Goal: Obtain resource: Download file/media

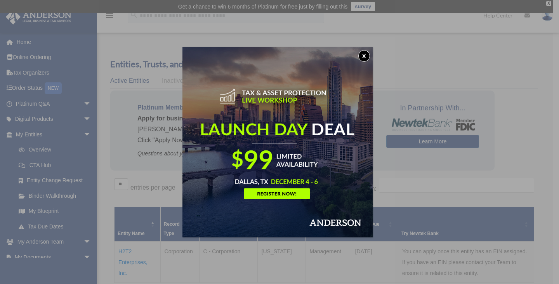
click at [366, 56] on button "x" at bounding box center [365, 56] width 12 height 12
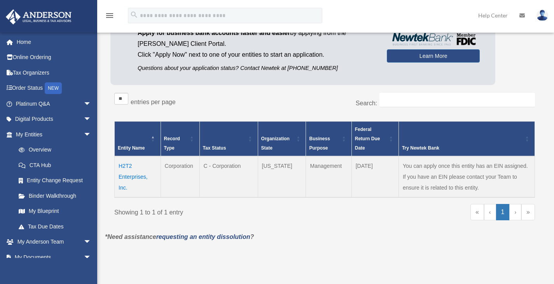
scroll to position [92, 0]
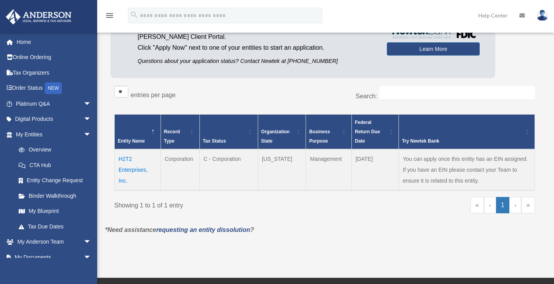
click at [131, 170] on td "H2T2 Enterprises, Inc." at bounding box center [138, 169] width 46 height 41
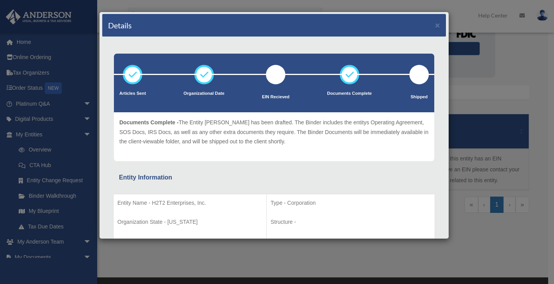
scroll to position [0, 0]
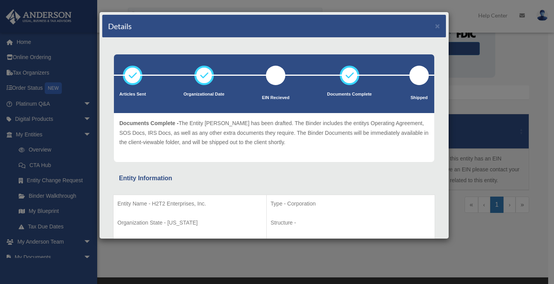
click at [99, 137] on div "Details × Articles Sent Organizational Date" at bounding box center [277, 142] width 554 height 284
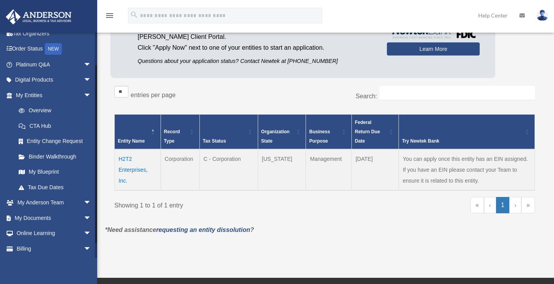
scroll to position [54, 0]
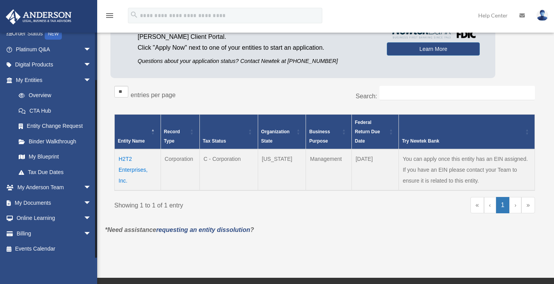
drag, startPoint x: 95, startPoint y: 133, endPoint x: 101, endPoint y: 198, distance: 65.5
click at [101, 198] on div "Overview [EMAIL_ADDRESS][DOMAIN_NAME] Sign Out [EMAIL_ADDRESS][DOMAIN_NAME] Hom…" at bounding box center [277, 99] width 554 height 313
click at [84, 202] on span "arrow_drop_down" at bounding box center [92, 203] width 16 height 16
click at [49, 218] on link "Box" at bounding box center [57, 219] width 92 height 16
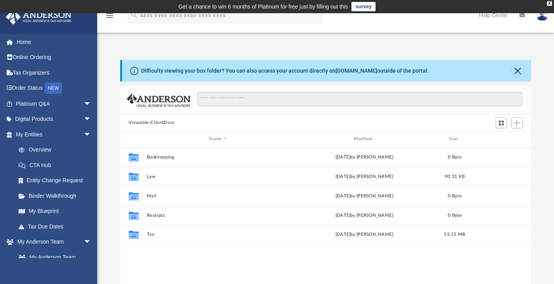
scroll to position [171, 405]
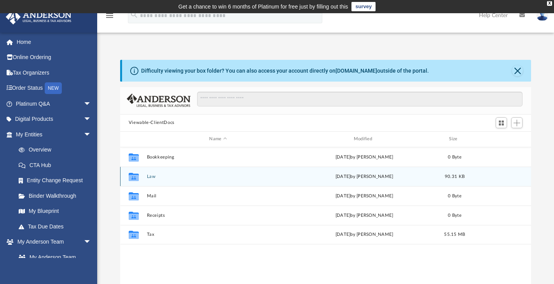
click at [127, 177] on icon "Collaborated Folder" at bounding box center [133, 176] width 12 height 12
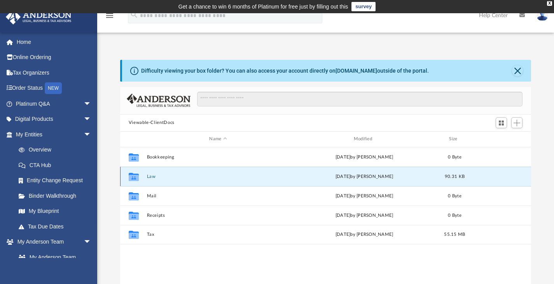
click at [152, 176] on button "Law" at bounding box center [217, 176] width 143 height 5
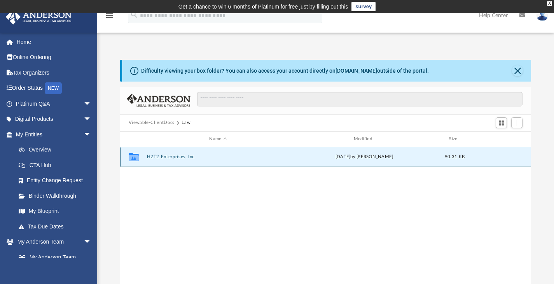
click at [168, 157] on button "H2T2 Enterprises, Inc." at bounding box center [217, 156] width 143 height 5
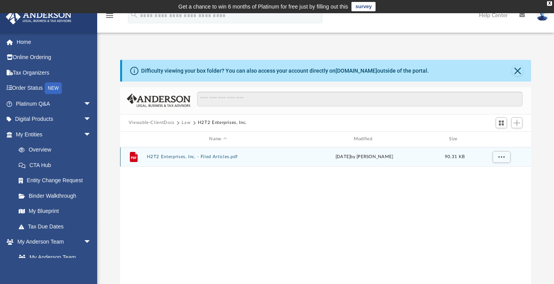
click at [168, 157] on button "H2T2 Enterprises, Inc. - Filed Articles.pdf" at bounding box center [217, 156] width 143 height 5
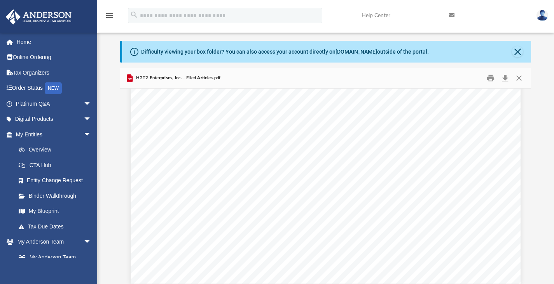
scroll to position [0, 0]
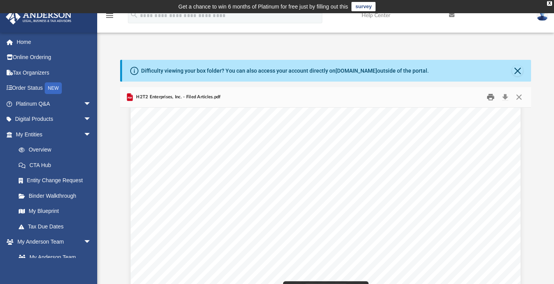
click at [491, 97] on button "Print" at bounding box center [491, 97] width 16 height 12
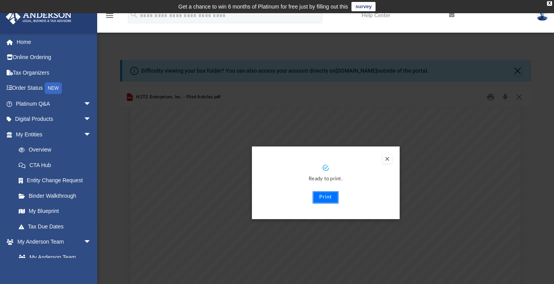
click at [324, 197] on button "Print" at bounding box center [325, 197] width 26 height 12
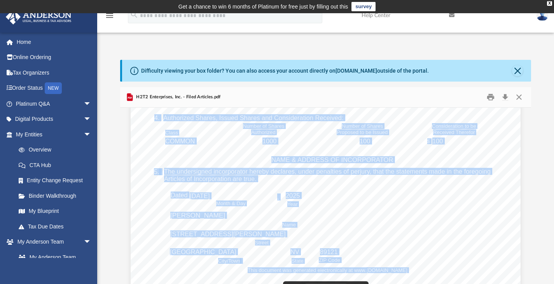
drag, startPoint x: 528, startPoint y: 236, endPoint x: 528, endPoint y: 167, distance: 68.4
click at [528, 167] on body "X Get a chance to win 6 months of Platinum for free just by filling out this su…" at bounding box center [277, 234] width 554 height 469
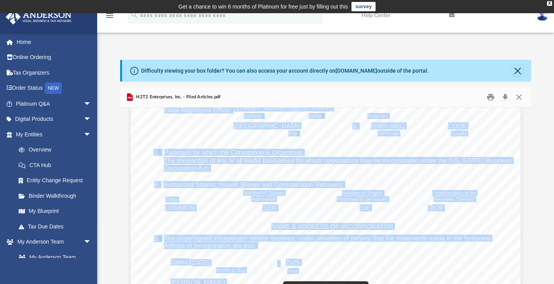
scroll to position [212, 0]
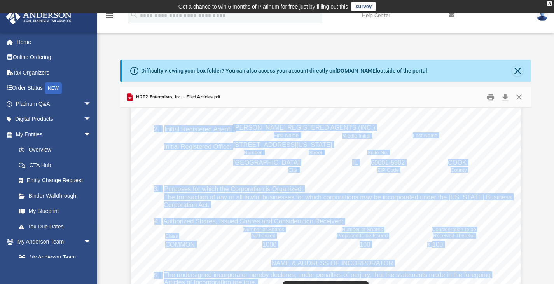
click at [476, 141] on div "BCA 2.10 FORM ARTICLES OF INCORPORATION Business Corporation Act Filing Fee: $1…" at bounding box center [326, 154] width 390 height 504
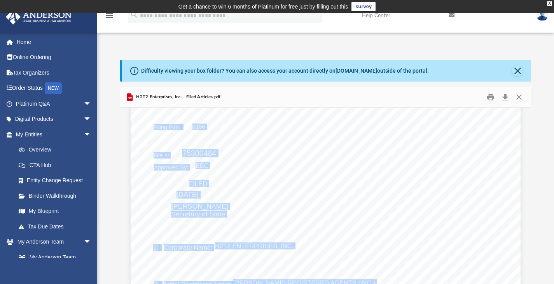
scroll to position [51, 0]
